Goal: Information Seeking & Learning: Compare options

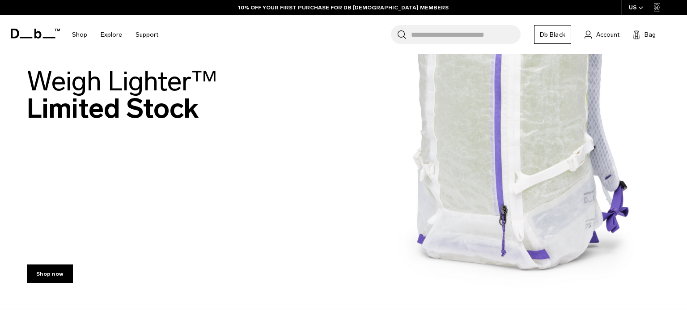
scroll to position [198, 0]
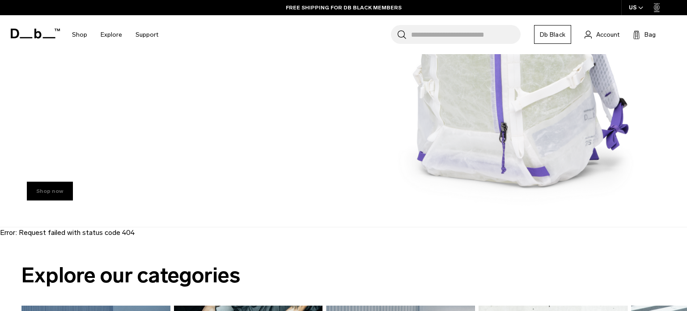
click at [50, 190] on link "Shop now" at bounding box center [50, 191] width 46 height 19
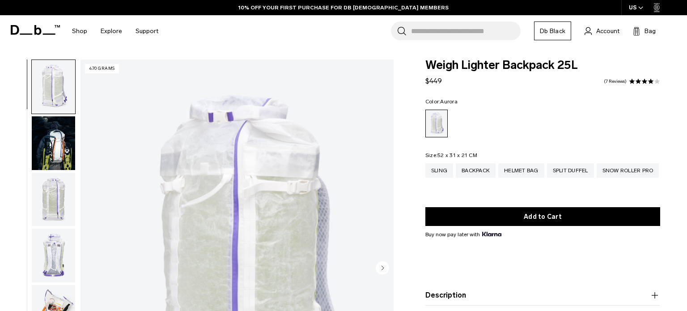
scroll to position [1, 0]
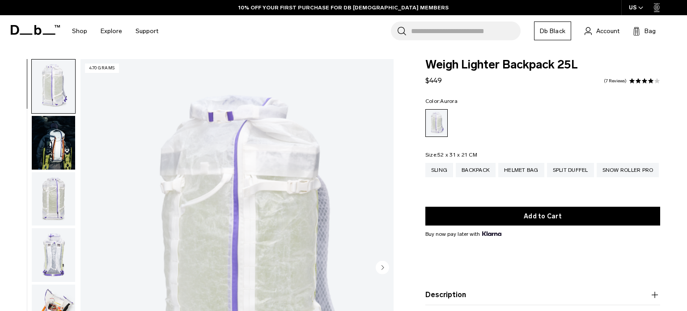
click at [38, 149] on img "button" at bounding box center [53, 143] width 43 height 54
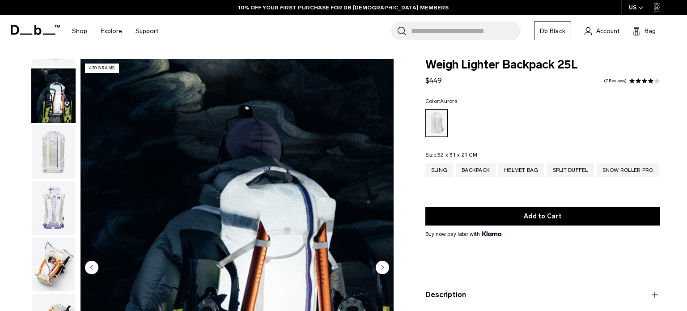
scroll to position [56, 0]
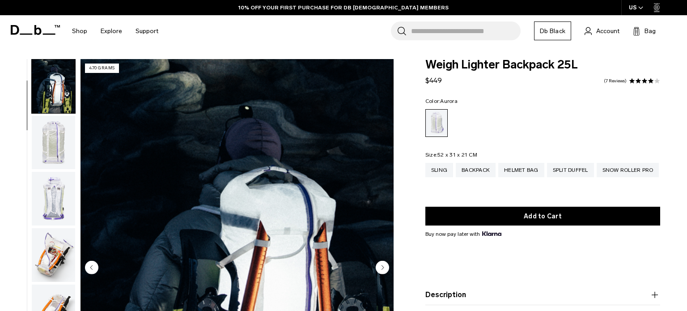
click at [34, 147] on img "button" at bounding box center [53, 143] width 43 height 54
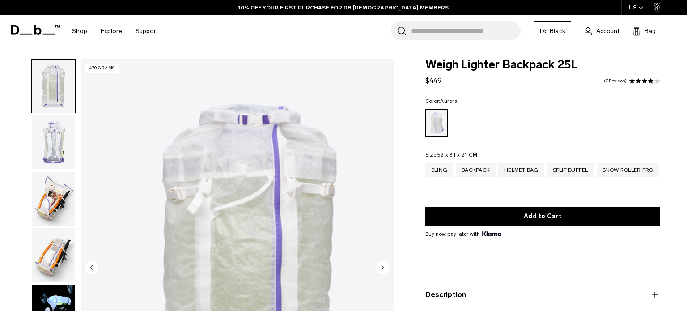
click at [34, 137] on img "button" at bounding box center [53, 142] width 43 height 54
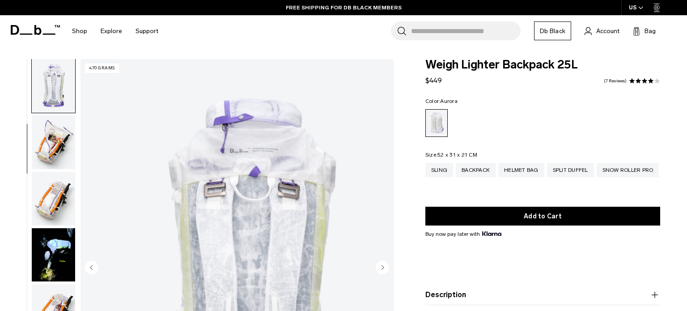
click at [36, 136] on img "button" at bounding box center [53, 142] width 43 height 54
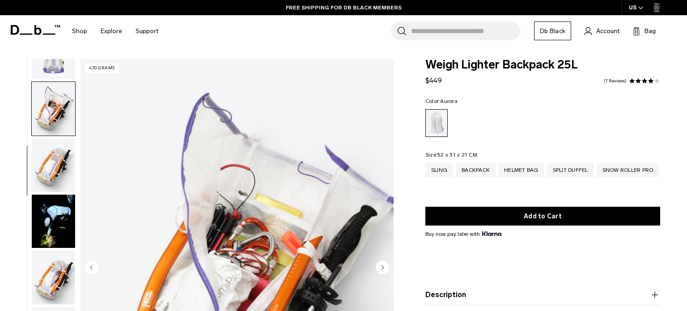
scroll to position [225, 0]
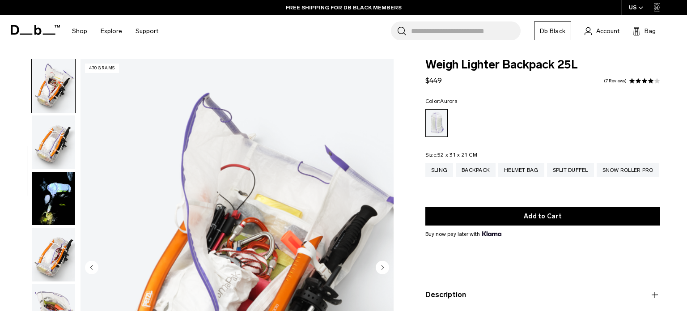
click at [33, 206] on img "button" at bounding box center [53, 199] width 43 height 54
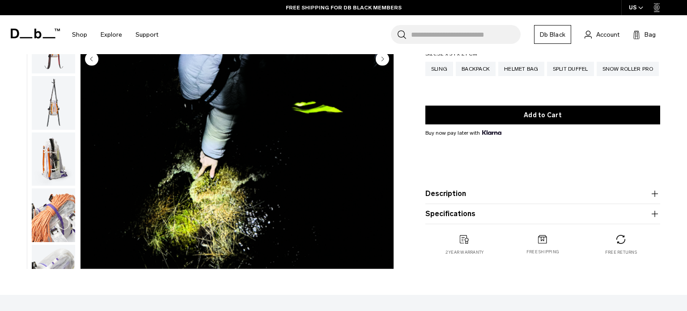
scroll to position [236, 0]
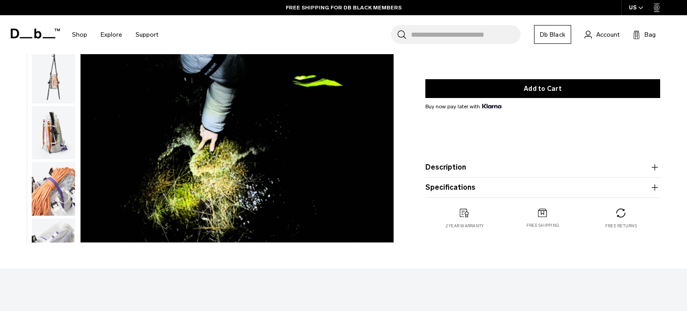
click at [624, 163] on button "Description" at bounding box center [542, 167] width 235 height 11
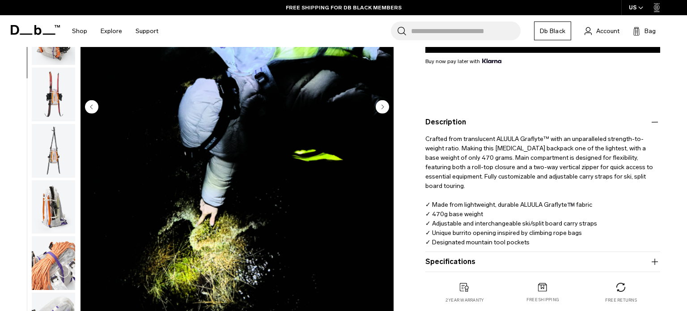
scroll to position [174, 0]
click at [33, 217] on img "button" at bounding box center [53, 207] width 43 height 54
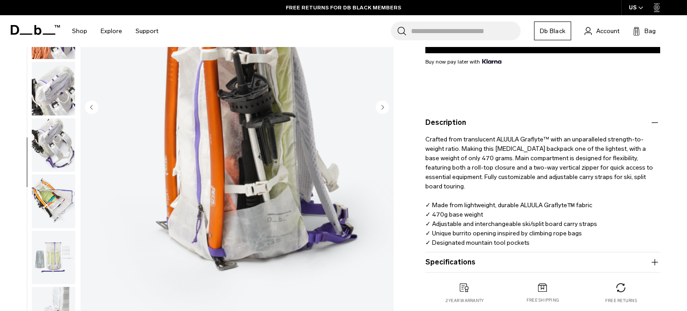
scroll to position [593, 0]
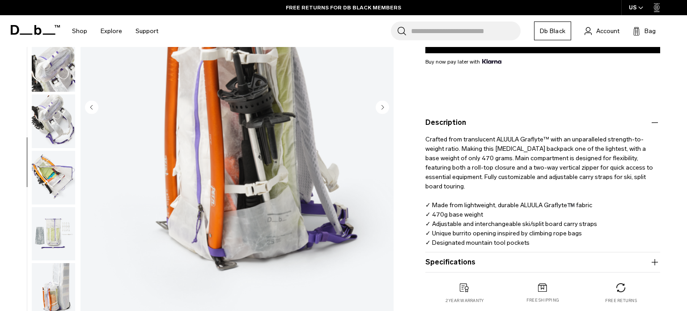
click at [35, 197] on img "button" at bounding box center [53, 177] width 43 height 54
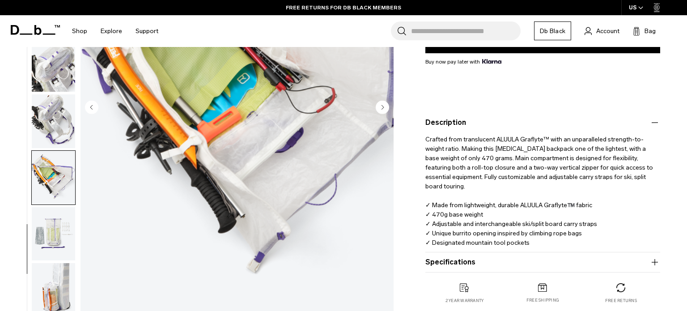
click at [32, 250] on img "button" at bounding box center [53, 234] width 43 height 54
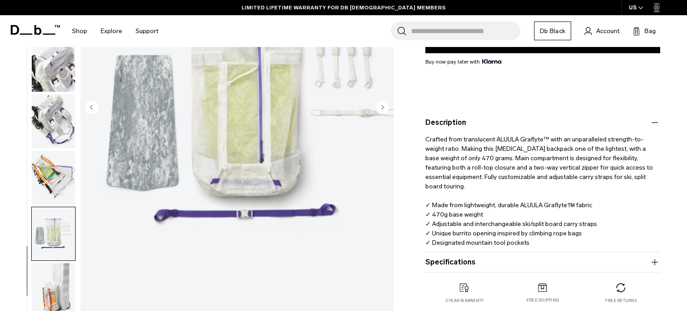
click at [32, 301] on img "button" at bounding box center [53, 290] width 43 height 54
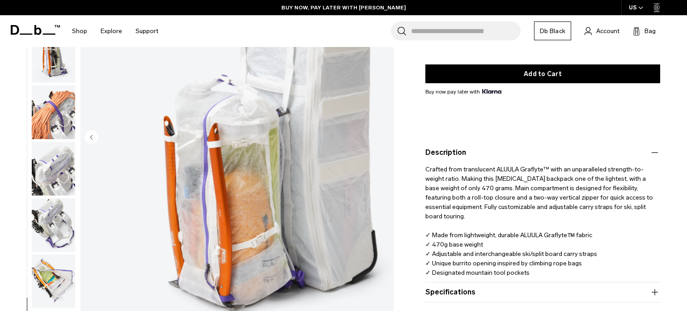
scroll to position [152, 0]
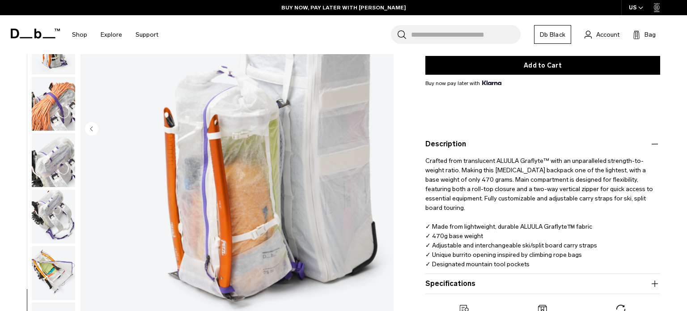
click at [42, 74] on img "button" at bounding box center [53, 48] width 43 height 54
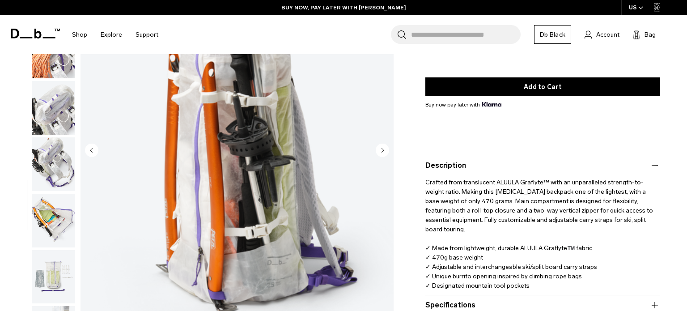
scroll to position [0, 0]
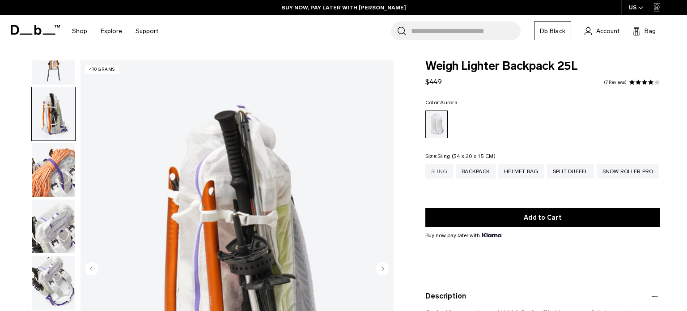
click at [438, 171] on div "Sling" at bounding box center [439, 171] width 28 height 14
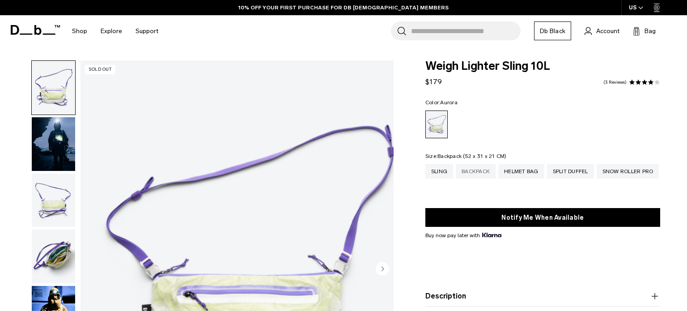
click at [473, 172] on div "Backpack" at bounding box center [476, 171] width 40 height 14
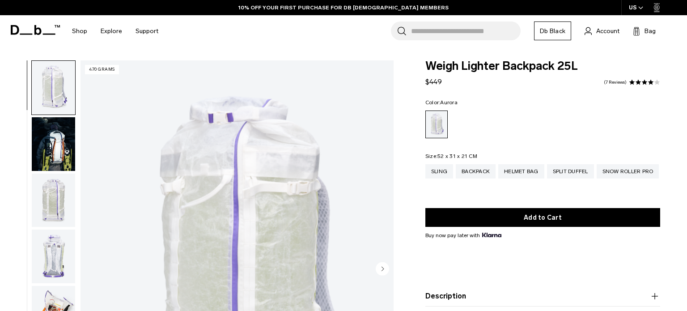
click at [32, 207] on img "button" at bounding box center [53, 201] width 43 height 54
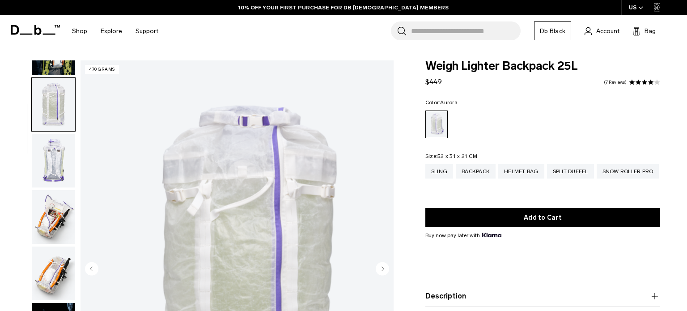
scroll to position [113, 0]
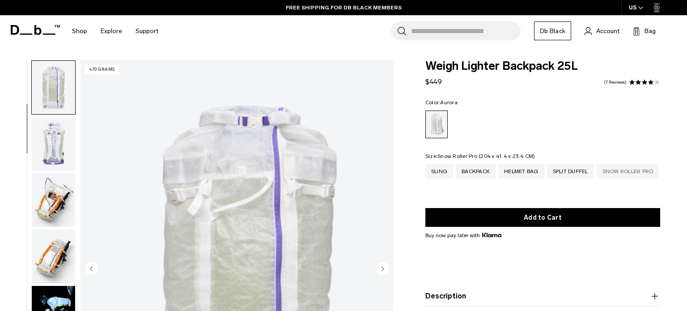
click at [597, 178] on div "Snow Roller Pro" at bounding box center [628, 171] width 63 height 14
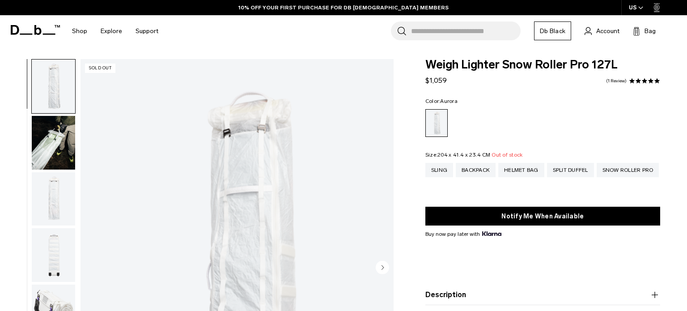
click at [33, 137] on img "button" at bounding box center [53, 143] width 43 height 54
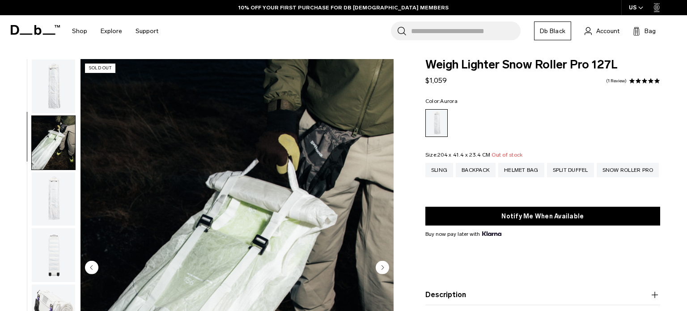
scroll to position [30, 0]
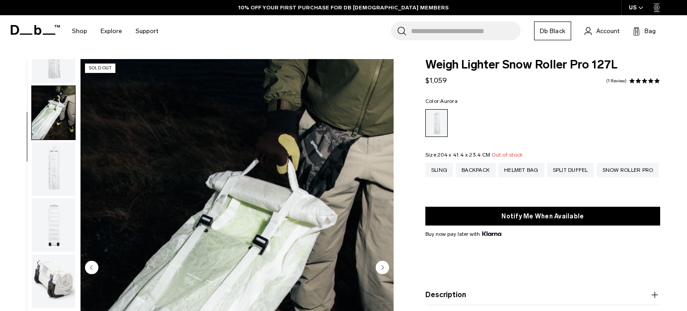
click at [32, 158] on img "button" at bounding box center [53, 169] width 43 height 54
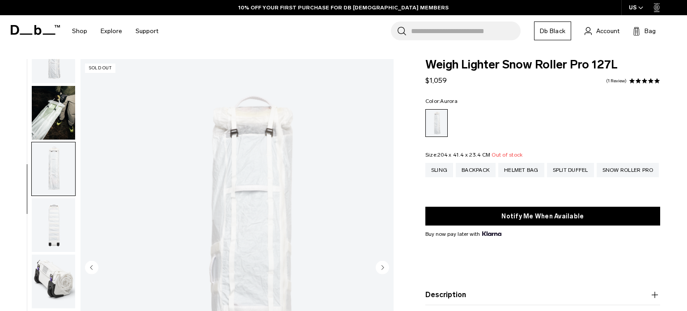
click at [35, 218] on img "button" at bounding box center [53, 225] width 43 height 54
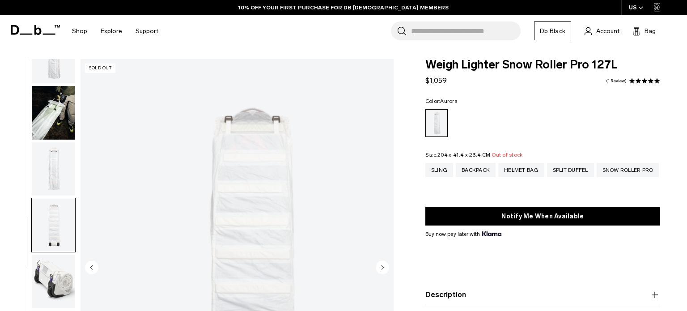
click at [39, 265] on img "button" at bounding box center [53, 281] width 43 height 54
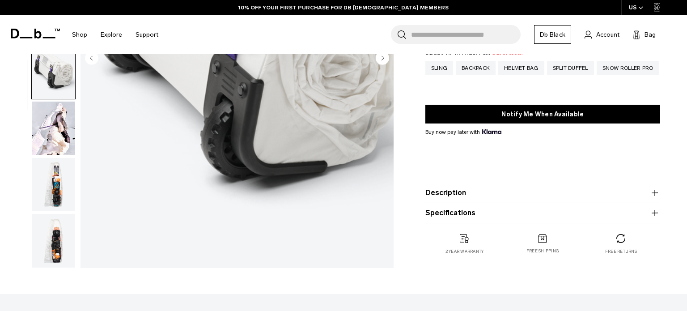
scroll to position [210, 0]
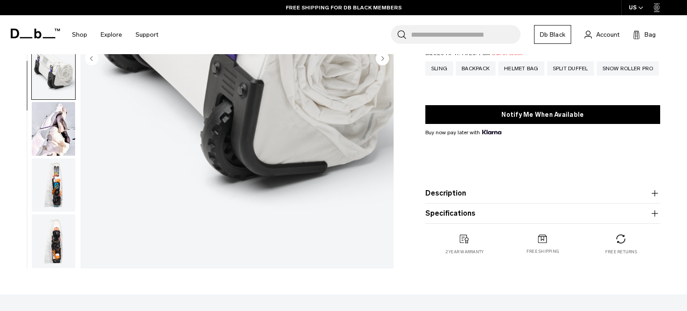
click at [32, 194] on img "button" at bounding box center [53, 185] width 43 height 54
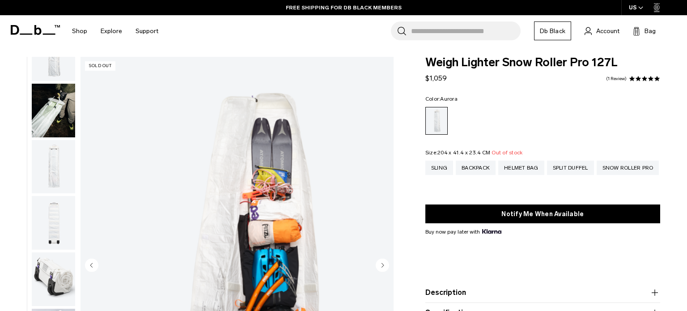
scroll to position [0, 0]
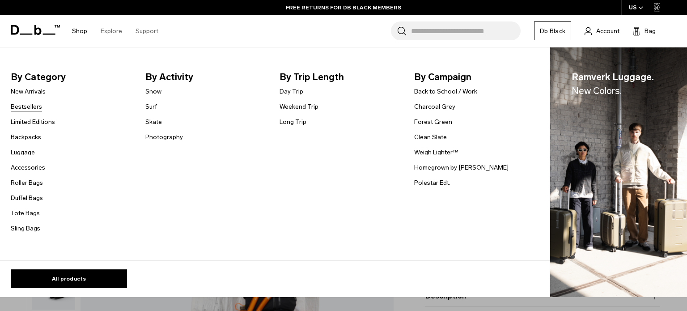
click at [28, 107] on link "Bestsellers" at bounding box center [26, 106] width 31 height 9
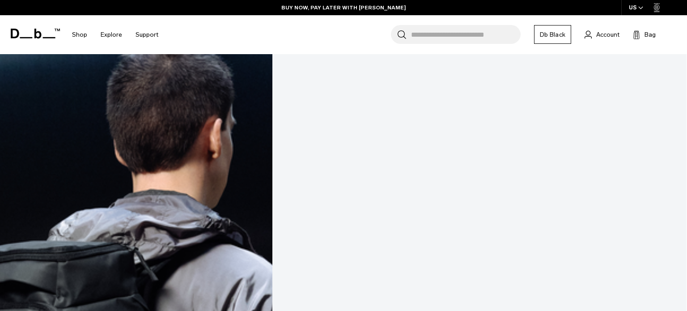
scroll to position [304, 0]
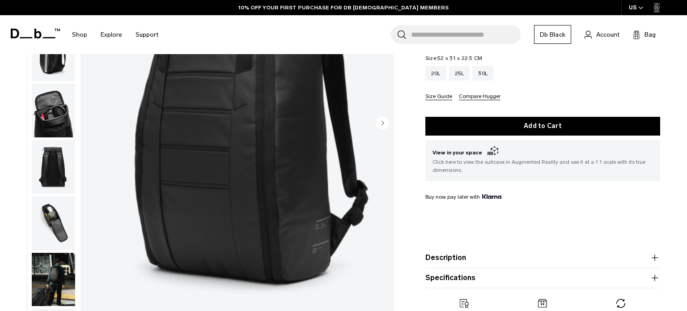
click at [523, 258] on button "Description" at bounding box center [542, 257] width 235 height 11
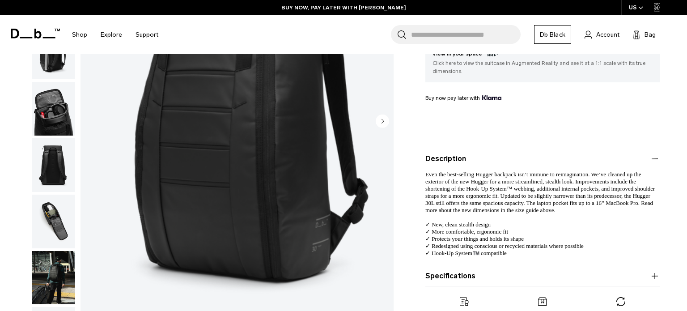
scroll to position [227, 0]
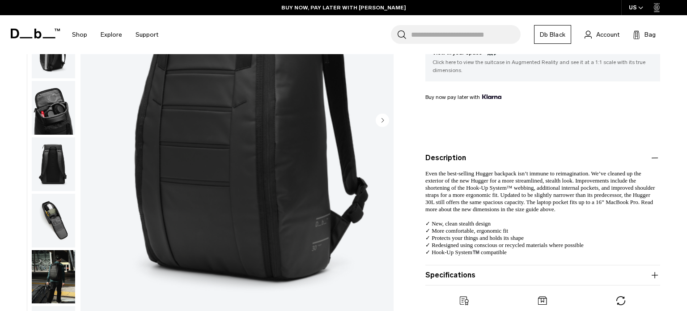
click at [39, 266] on img "button" at bounding box center [53, 277] width 43 height 54
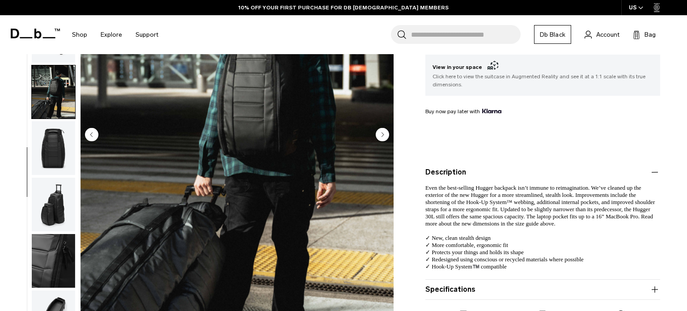
scroll to position [239, 0]
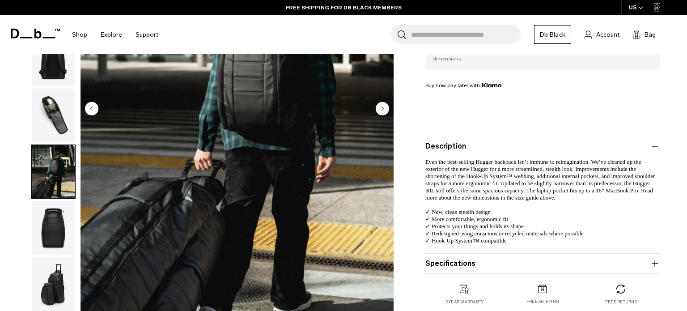
click at [34, 107] on img "button" at bounding box center [53, 116] width 43 height 54
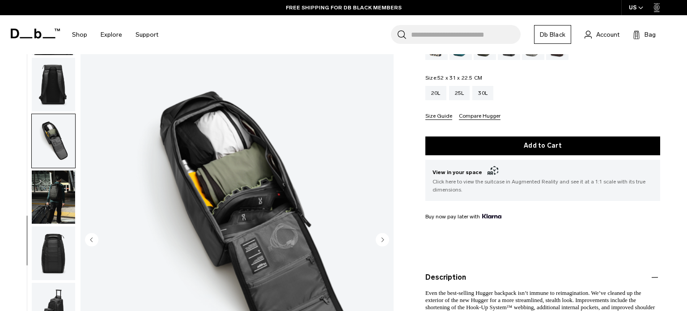
scroll to position [34, 0]
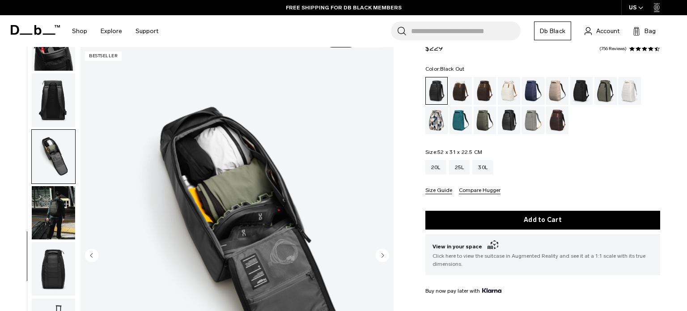
click at [34, 58] on img "button" at bounding box center [53, 44] width 43 height 54
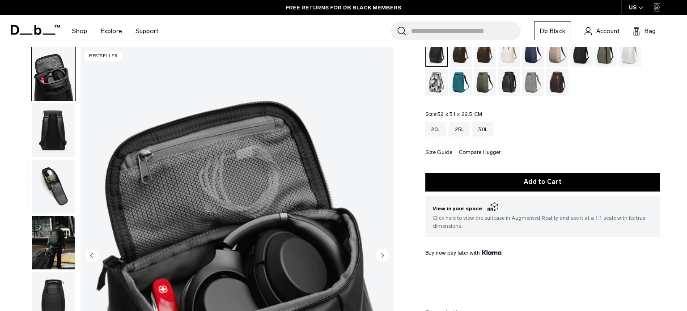
scroll to position [158, 0]
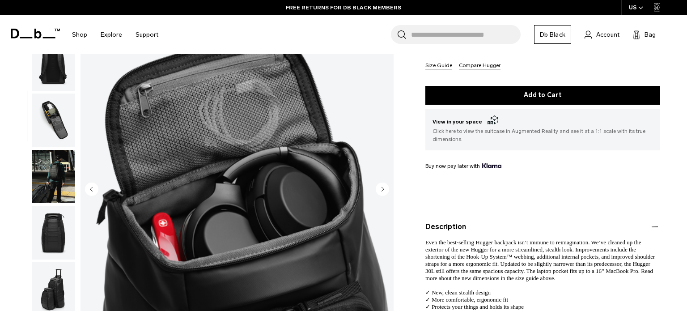
click at [32, 225] on img "button" at bounding box center [53, 233] width 43 height 54
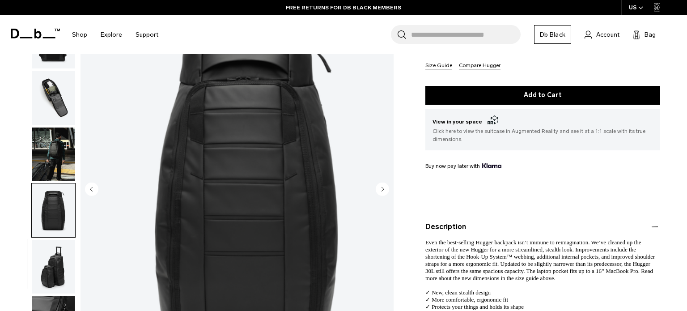
scroll to position [199, 0]
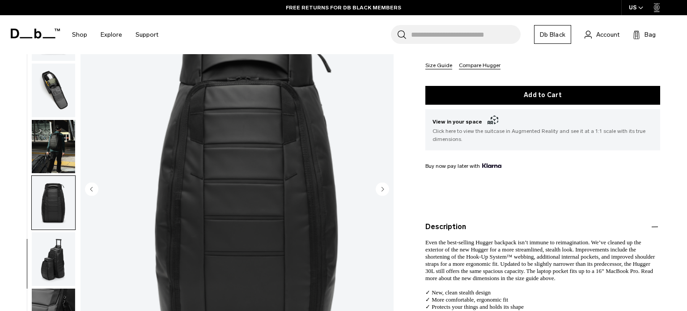
click at [35, 274] on img "button" at bounding box center [53, 259] width 43 height 54
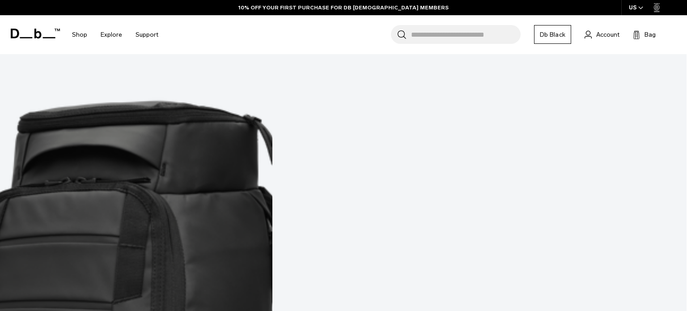
scroll to position [304, 0]
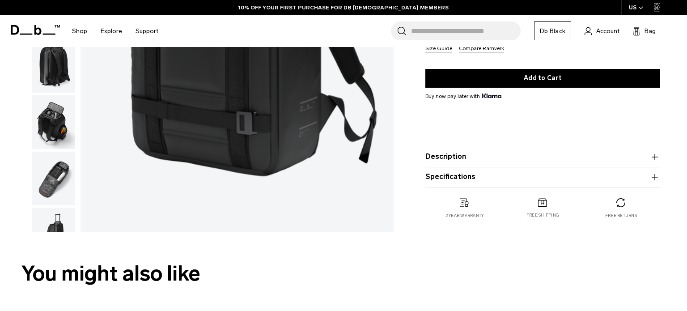
click at [515, 160] on button "Description" at bounding box center [542, 156] width 235 height 11
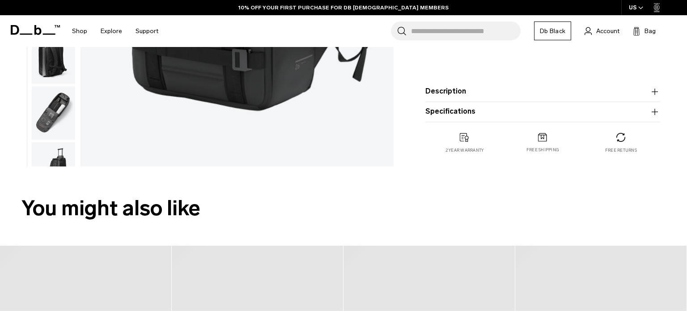
click at [535, 91] on button "Description" at bounding box center [542, 91] width 235 height 11
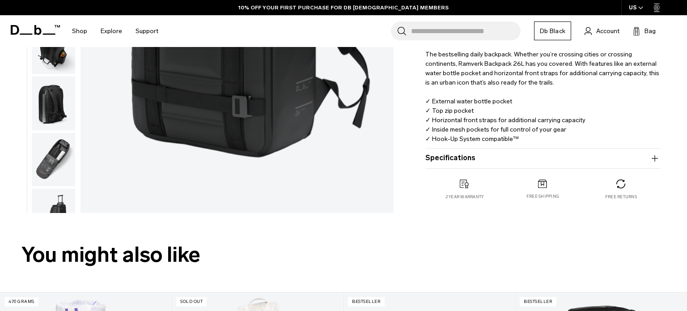
scroll to position [161, 0]
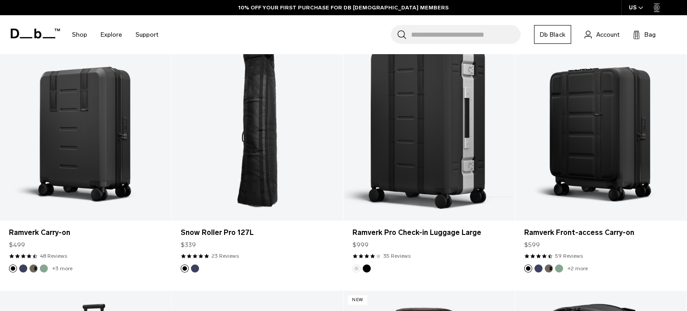
scroll to position [550, 0]
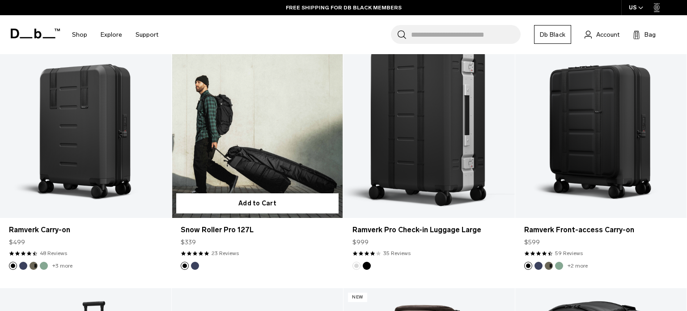
click at [259, 160] on link "Snow Roller Pro 127L" at bounding box center [257, 123] width 171 height 191
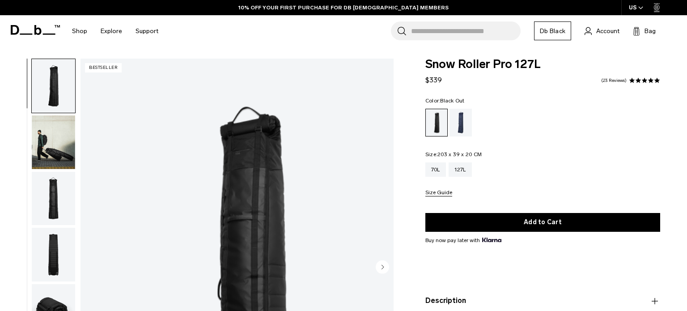
scroll to position [2, 0]
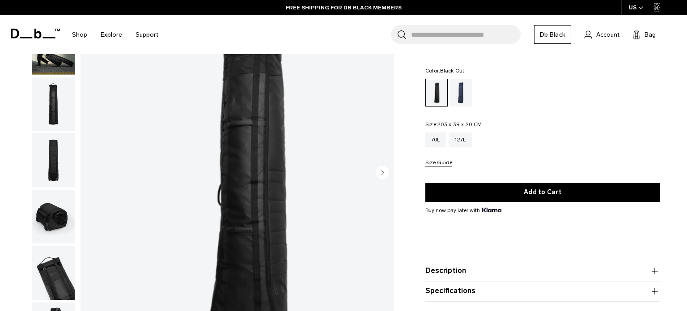
click at [586, 266] on button "Description" at bounding box center [542, 271] width 235 height 11
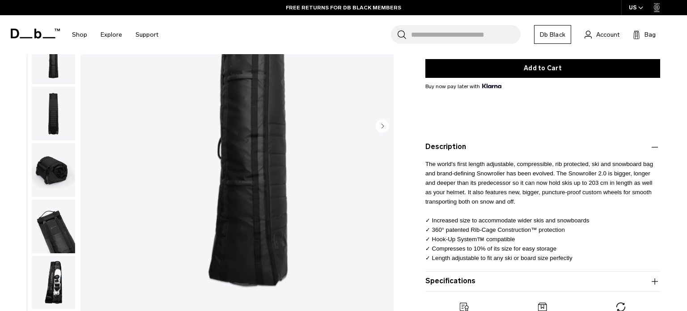
scroll to position [157, 0]
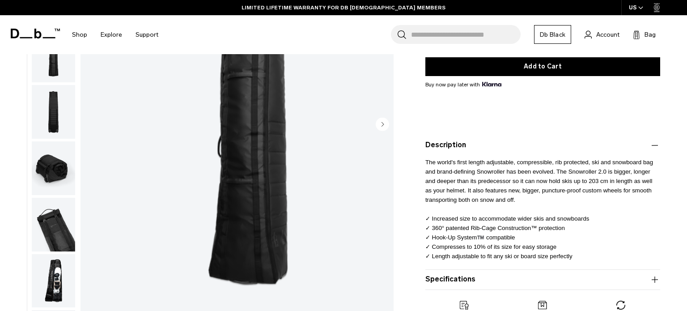
click at [552, 277] on button "Specifications" at bounding box center [542, 279] width 235 height 11
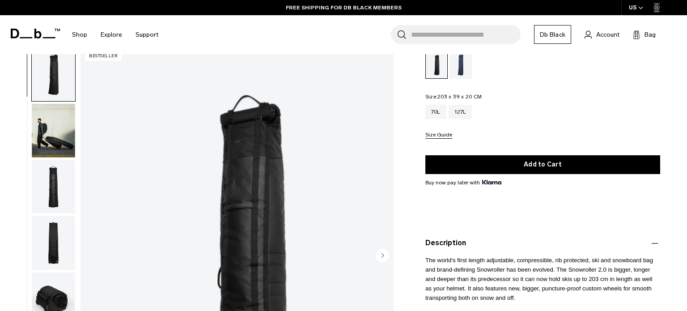
scroll to position [9, 0]
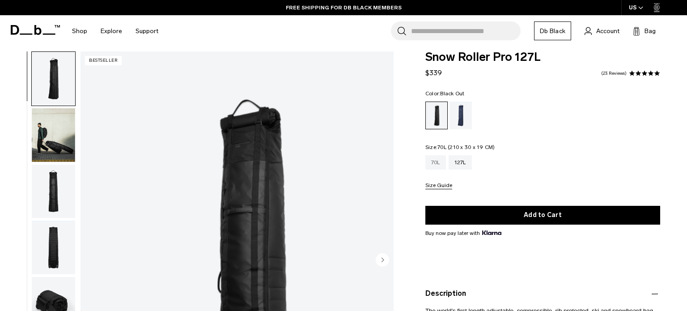
click at [436, 160] on div "70L" at bounding box center [435, 162] width 21 height 14
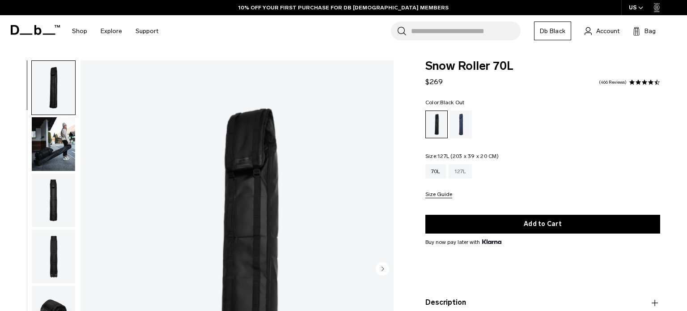
click at [464, 170] on div "127L" at bounding box center [460, 171] width 23 height 14
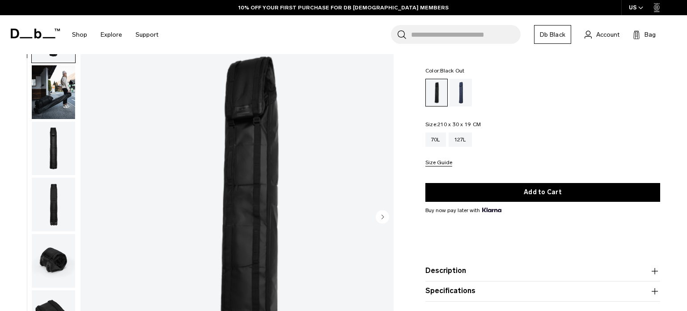
scroll to position [125, 0]
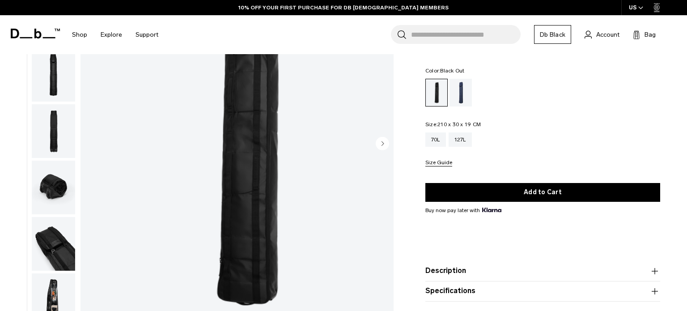
click at [528, 267] on button "Description" at bounding box center [542, 271] width 235 height 11
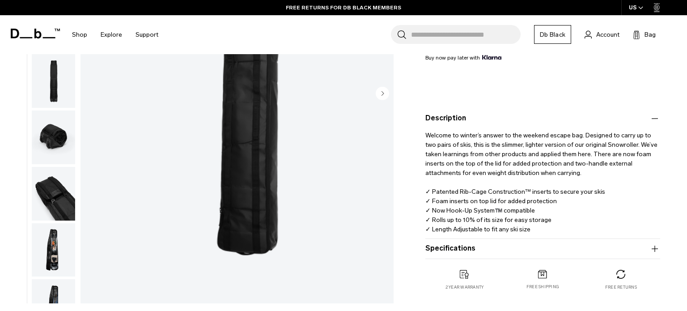
scroll to position [184, 0]
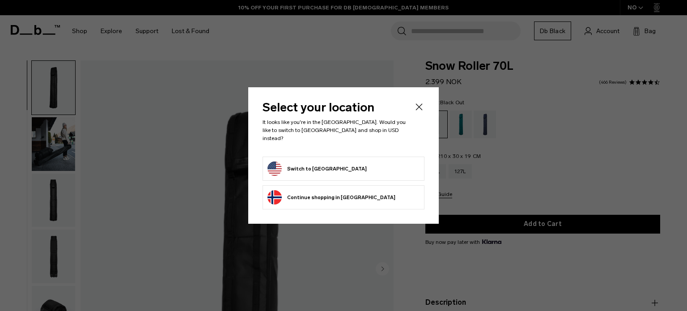
click at [417, 111] on icon "Close" at bounding box center [419, 107] width 11 height 11
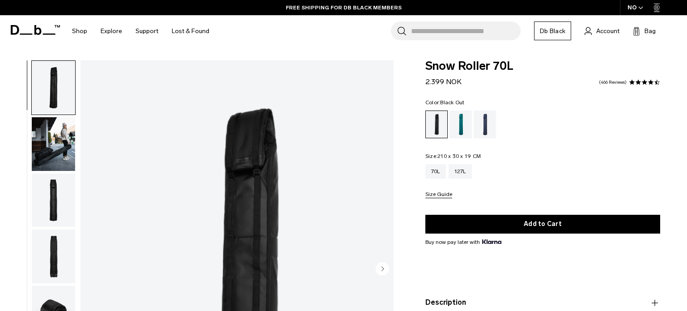
click at [640, 7] on icon "button" at bounding box center [640, 7] width 5 height 3
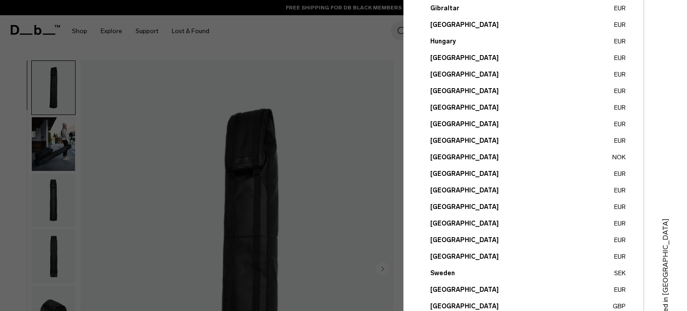
scroll to position [349, 0]
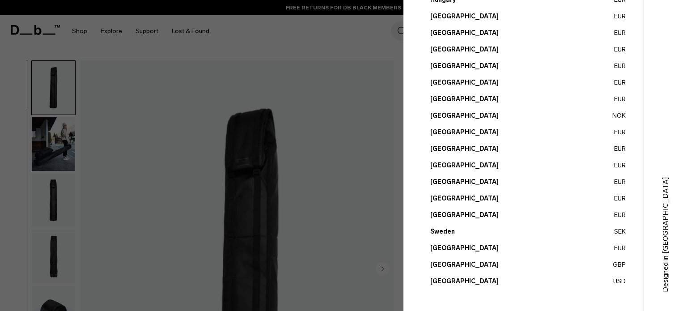
click at [456, 280] on button "United States USD" at bounding box center [527, 280] width 195 height 9
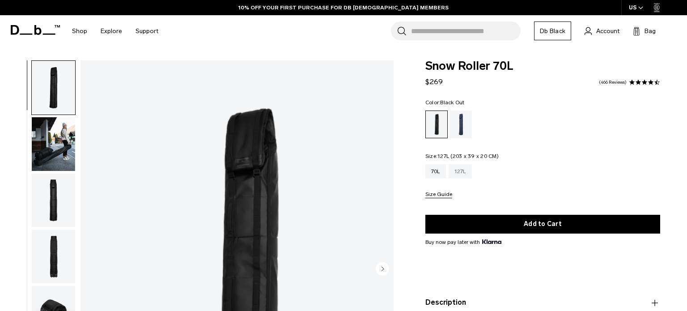
click at [462, 171] on div "127L" at bounding box center [460, 171] width 23 height 14
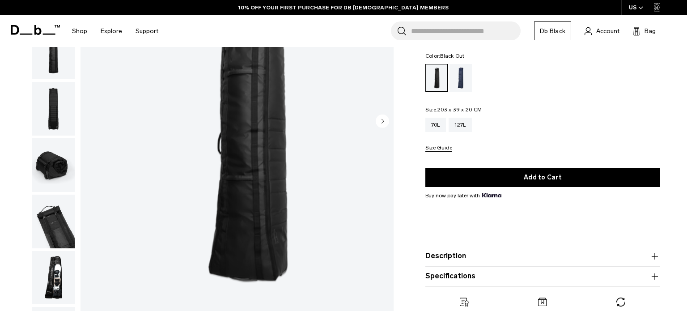
scroll to position [148, 0]
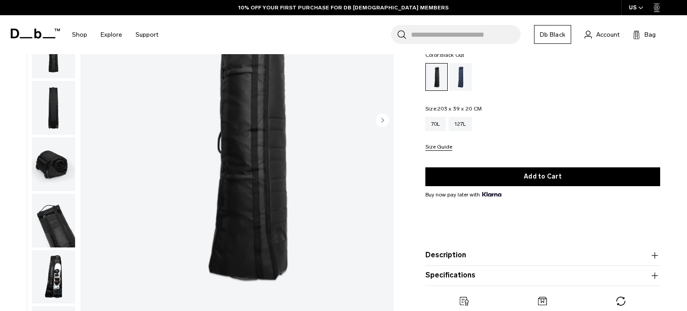
click at [576, 256] on button "Description" at bounding box center [542, 255] width 235 height 11
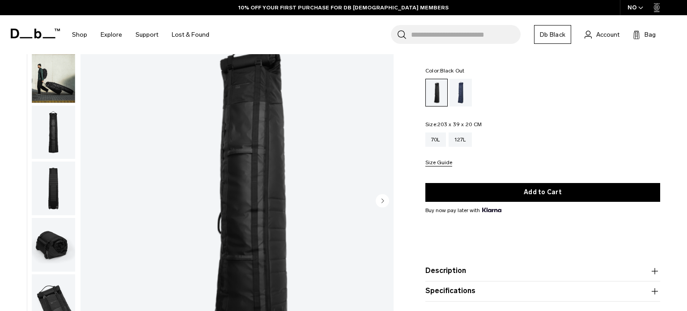
scroll to position [69, 0]
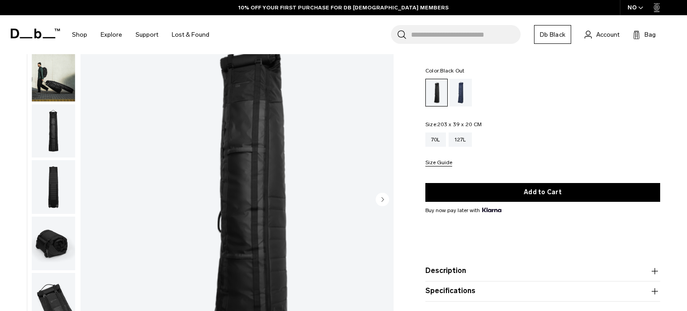
click at [41, 92] on img "button" at bounding box center [53, 75] width 43 height 54
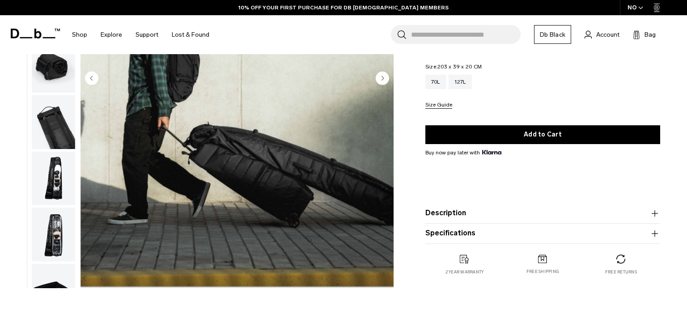
scroll to position [191, 0]
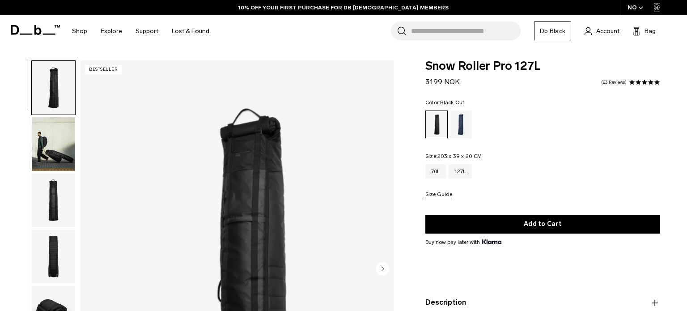
select select
select select "**********"
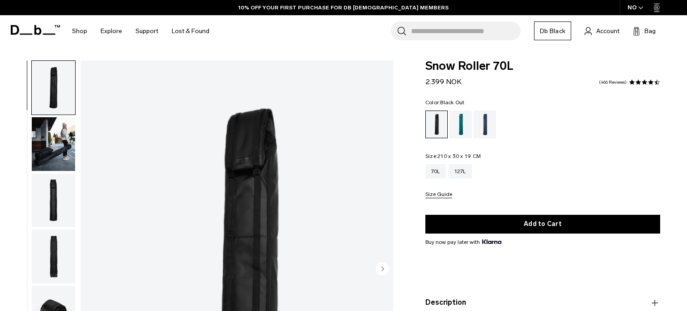
select select
select select "**********"
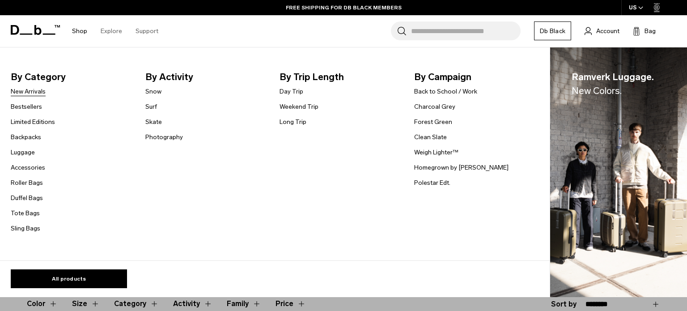
click at [25, 92] on link "New Arrivals" at bounding box center [28, 91] width 35 height 9
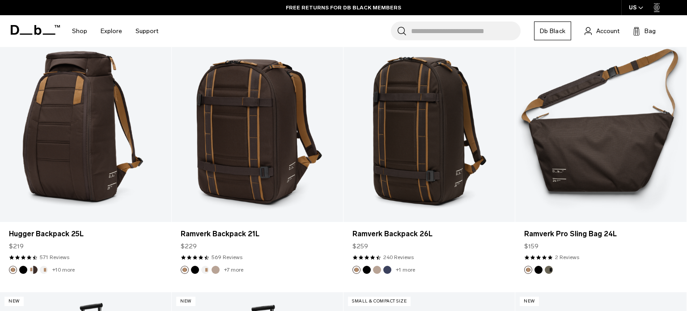
scroll to position [2108, 0]
